Goal: Information Seeking & Learning: Learn about a topic

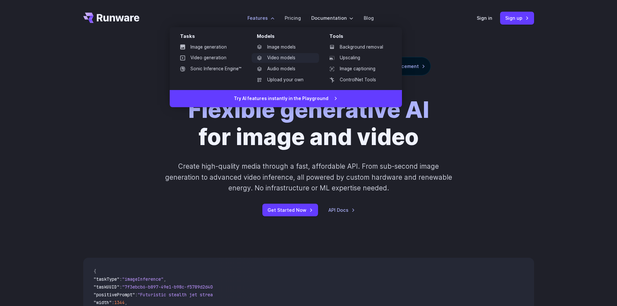
click at [289, 57] on link "Video models" at bounding box center [285, 58] width 67 height 10
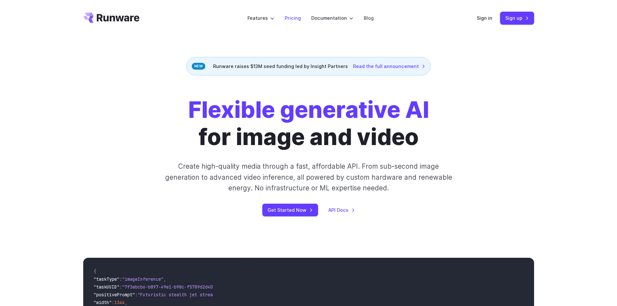
click at [294, 16] on link "Pricing" at bounding box center [293, 17] width 16 height 7
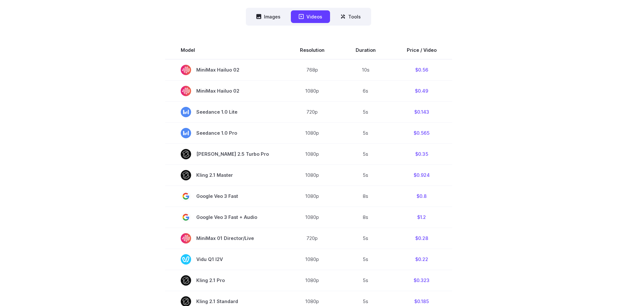
scroll to position [194, 0]
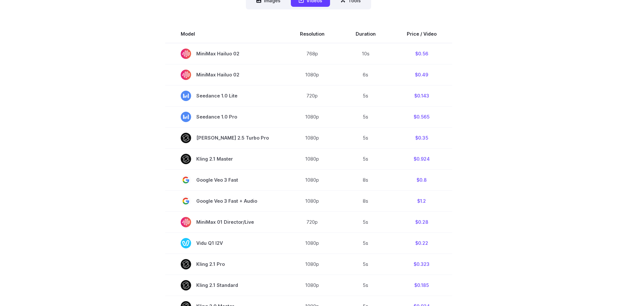
click at [512, 140] on section "Model Resolution Duration Price / Video MiniMax Hailuo 02 768p 10s $0.56 MiniMa…" at bounding box center [308, 255] width 451 height 460
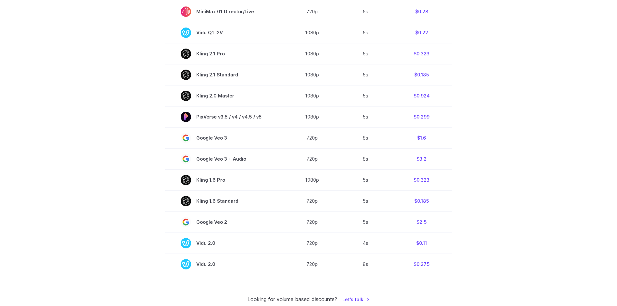
scroll to position [421, 0]
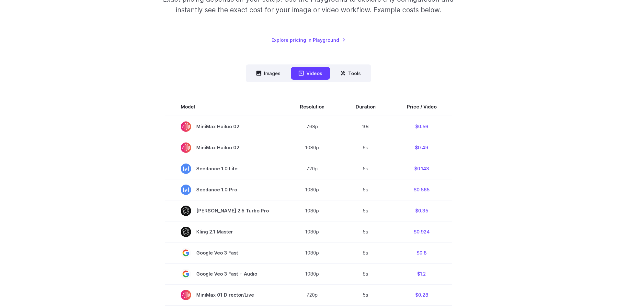
scroll to position [97, 0]
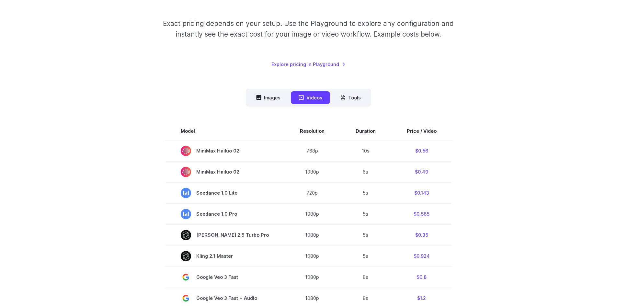
click at [542, 175] on div "Pricing based on what you use Exact pricing depends on your setup. Use the Play…" at bounding box center [308, 290] width 617 height 703
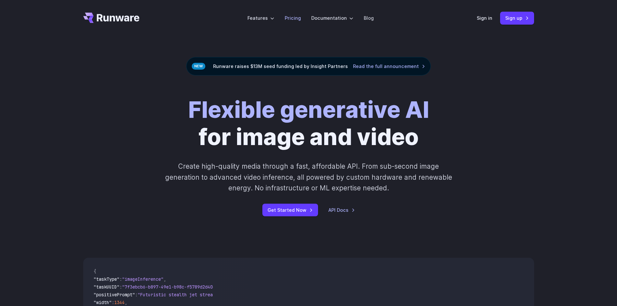
click at [296, 20] on link "Pricing" at bounding box center [293, 17] width 16 height 7
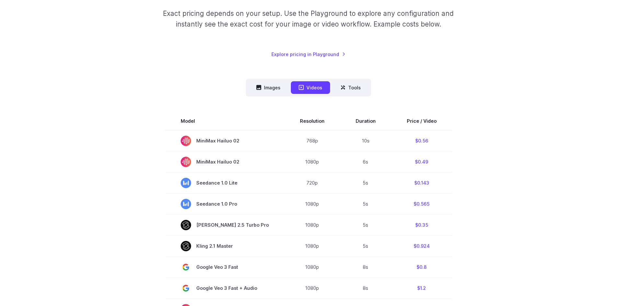
scroll to position [97, 0]
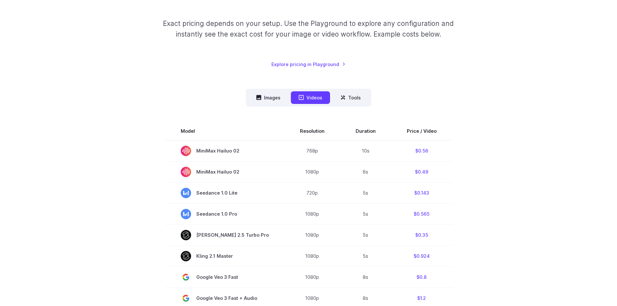
click at [270, 105] on nav "Images Videos Tools ****** ****** *****" at bounding box center [308, 98] width 125 height 18
click at [270, 101] on button "Images" at bounding box center [268, 97] width 40 height 13
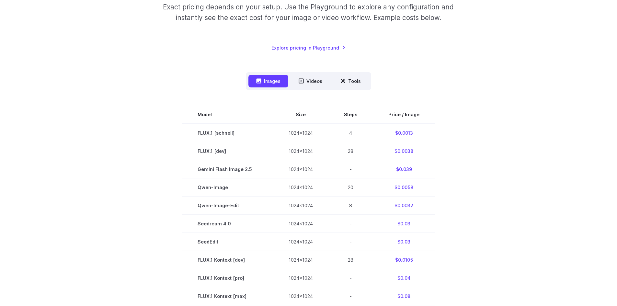
scroll to position [130, 0]
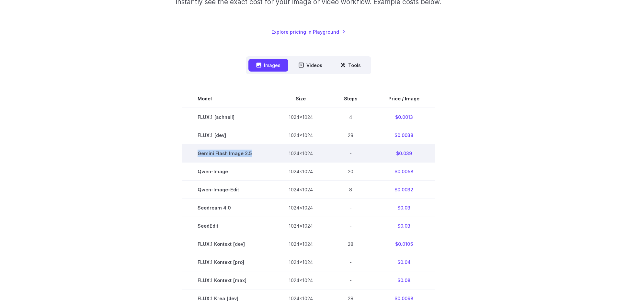
drag, startPoint x: 206, startPoint y: 156, endPoint x: 257, endPoint y: 156, distance: 51.2
click at [257, 156] on td "Gemini Flash Image 2.5" at bounding box center [227, 153] width 91 height 18
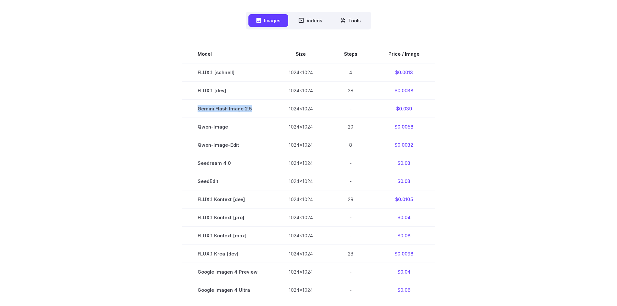
scroll to position [194, 0]
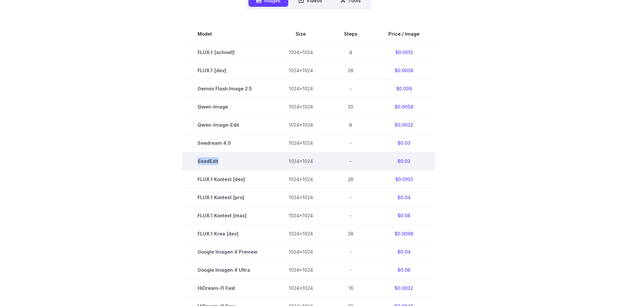
drag, startPoint x: 216, startPoint y: 161, endPoint x: 238, endPoint y: 159, distance: 22.5
click at [238, 159] on td "SeedEdit" at bounding box center [227, 161] width 91 height 18
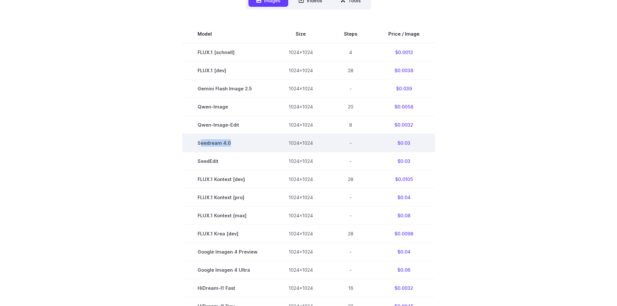
drag, startPoint x: 201, startPoint y: 147, endPoint x: 232, endPoint y: 145, distance: 30.5
click at [232, 145] on td "Seedream 4.0" at bounding box center [227, 143] width 91 height 18
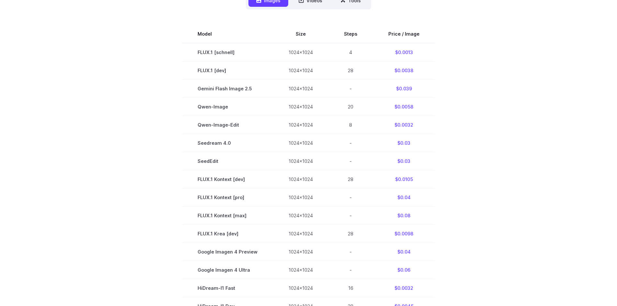
click at [138, 174] on section "Model Size Steps Price / Image FLUX.1 [[PERSON_NAME]] 1024x1024 4 $0.0013 FLUX.…" at bounding box center [308, 215] width 451 height 381
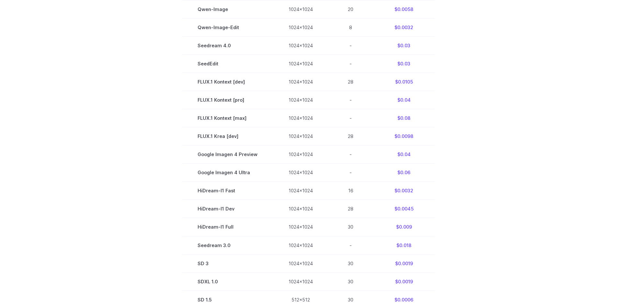
scroll to position [291, 0]
click at [128, 280] on section "Model Size Steps Price / Image FLUX.1 [[PERSON_NAME]] 1024x1024 4 $0.0013 FLUX.…" at bounding box center [308, 118] width 451 height 381
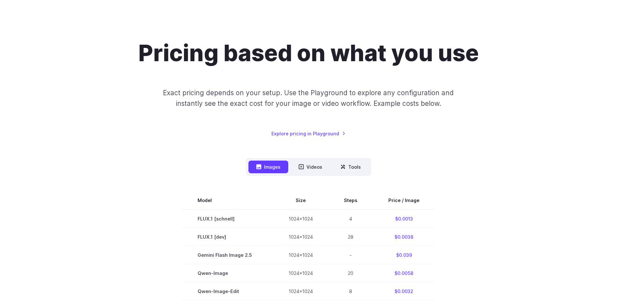
scroll to position [0, 0]
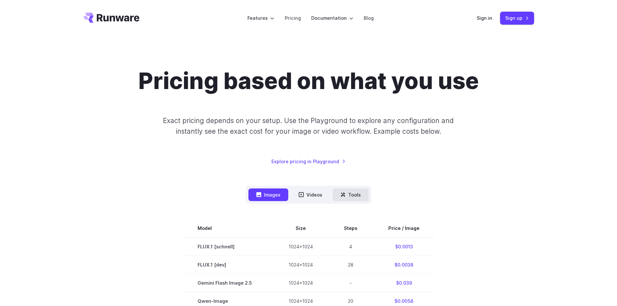
click at [356, 193] on button "Tools" at bounding box center [351, 194] width 36 height 13
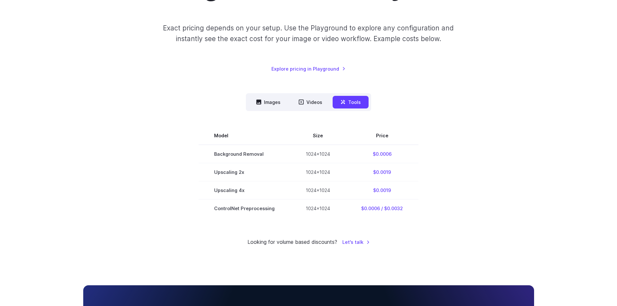
scroll to position [97, 0]
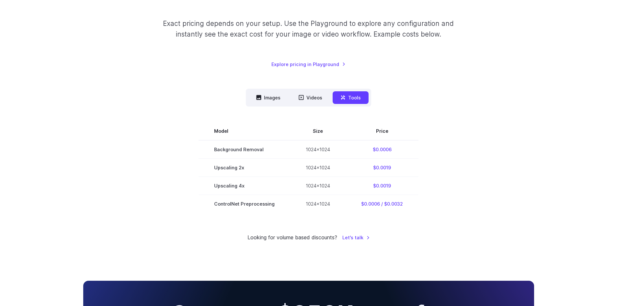
click at [151, 248] on div "Pricing based on what you use Exact pricing depends on your setup. Use the Play…" at bounding box center [308, 106] width 617 height 334
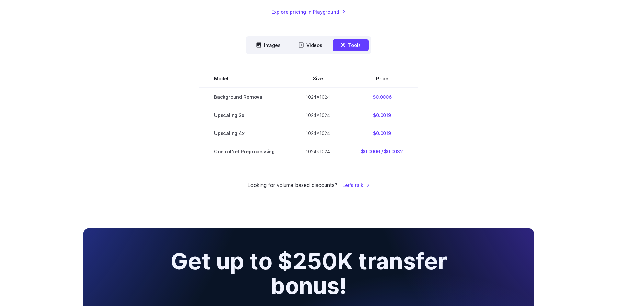
scroll to position [130, 0]
